Goal: Transaction & Acquisition: Purchase product/service

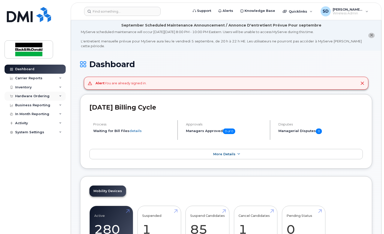
click at [34, 95] on div "Hardware Ordering" at bounding box center [32, 96] width 34 height 4
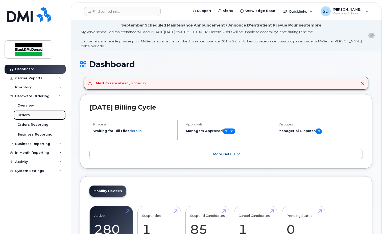
click at [32, 114] on link "Orders" at bounding box center [39, 115] width 52 height 10
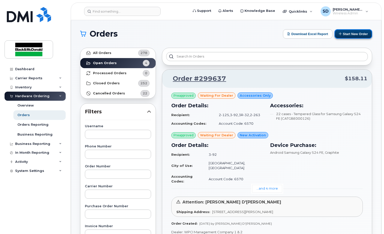
click at [350, 33] on button "Start New Order" at bounding box center [353, 33] width 38 height 9
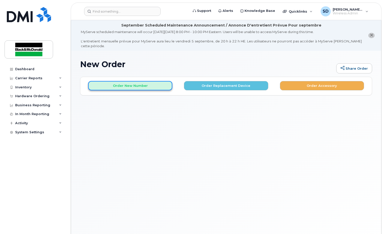
click at [141, 81] on button "Order New Number" at bounding box center [130, 85] width 84 height 9
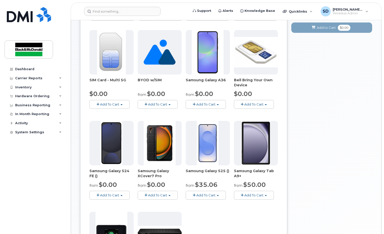
scroll to position [101, 0]
